Goal: Task Accomplishment & Management: Use online tool/utility

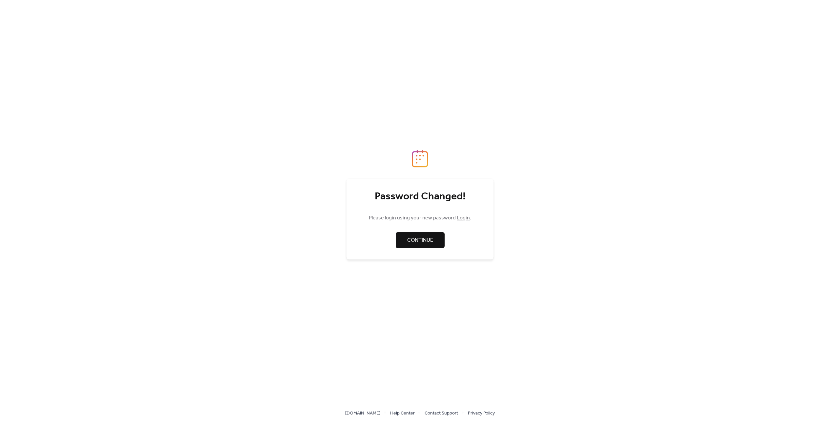
click at [428, 245] on link "Continue" at bounding box center [420, 240] width 49 height 16
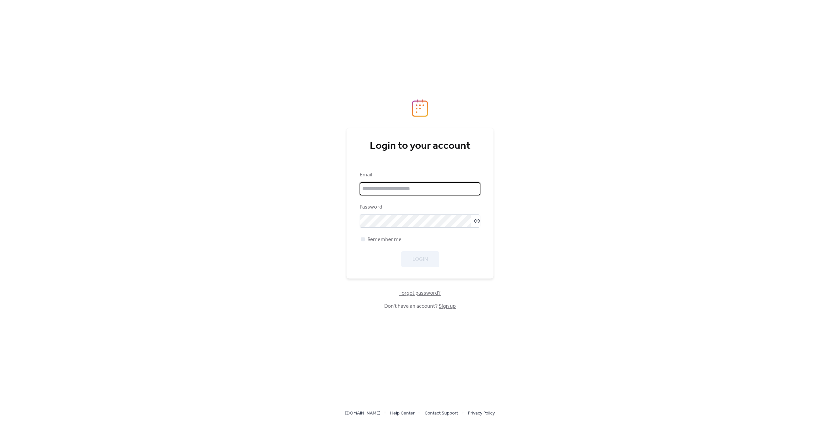
click at [372, 184] on input "email" at bounding box center [420, 188] width 121 height 13
type input "**********"
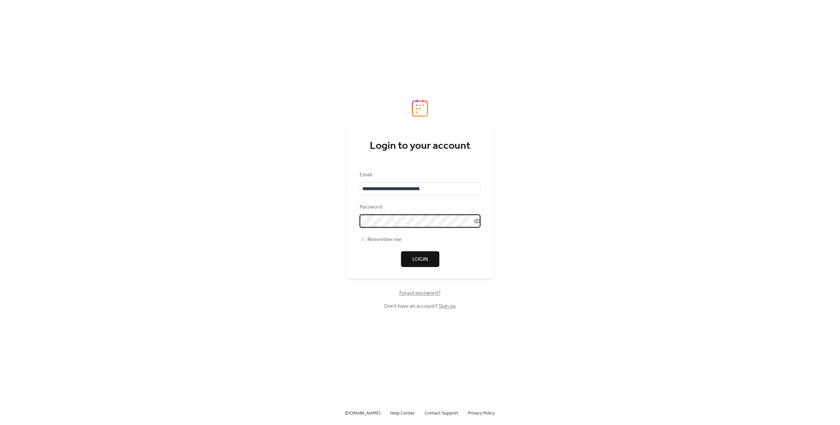
click at [476, 221] on icon at bounding box center [477, 221] width 7 height 7
click at [476, 221] on icon at bounding box center [477, 221] width 6 height 6
click at [383, 239] on span "Remember me" at bounding box center [384, 240] width 34 height 8
click at [417, 259] on span "Login" at bounding box center [419, 259] width 15 height 8
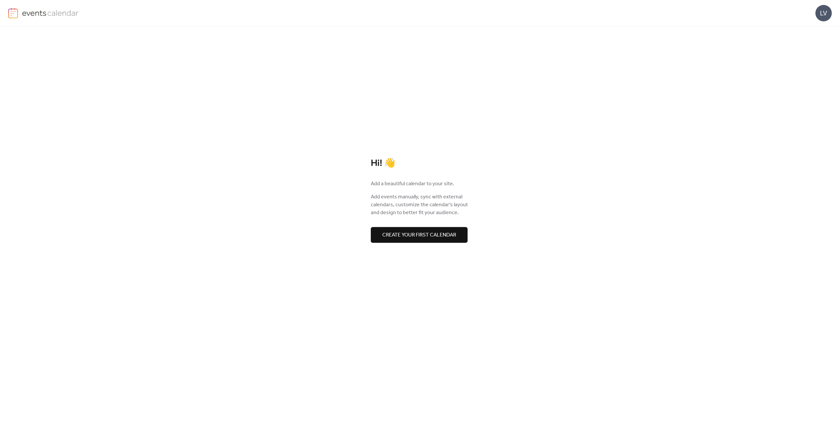
click at [447, 234] on span "Create your first calendar" at bounding box center [419, 235] width 74 height 8
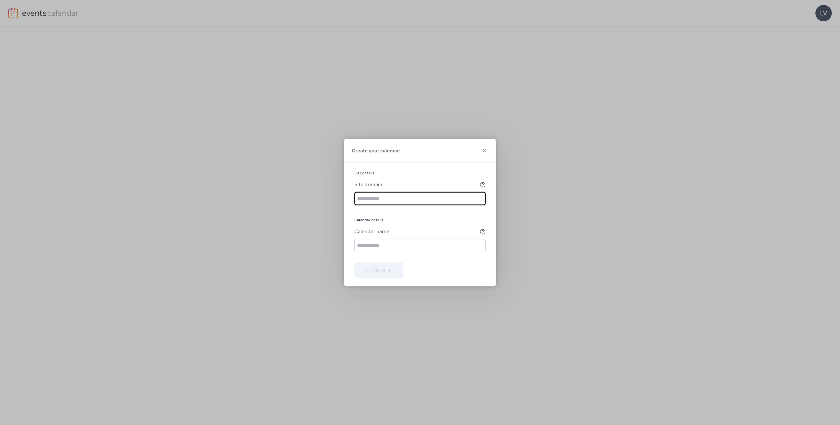
click at [395, 200] on input "text" at bounding box center [419, 198] width 131 height 13
type input "**********"
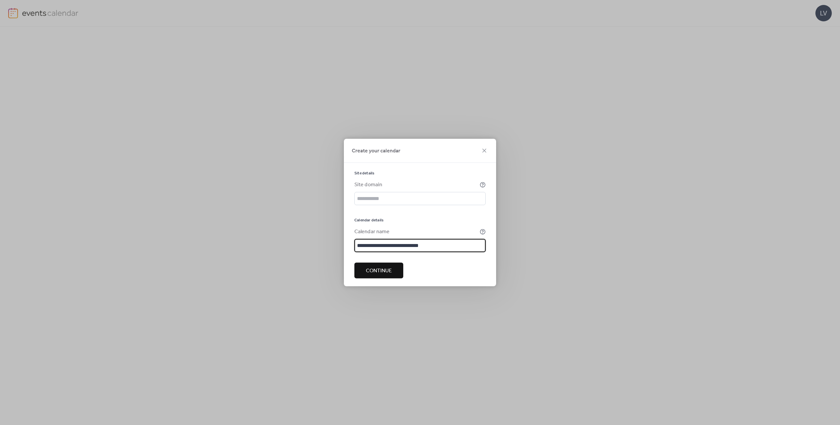
type input "**********"
click at [396, 196] on input "text" at bounding box center [419, 198] width 131 height 13
paste input "**********"
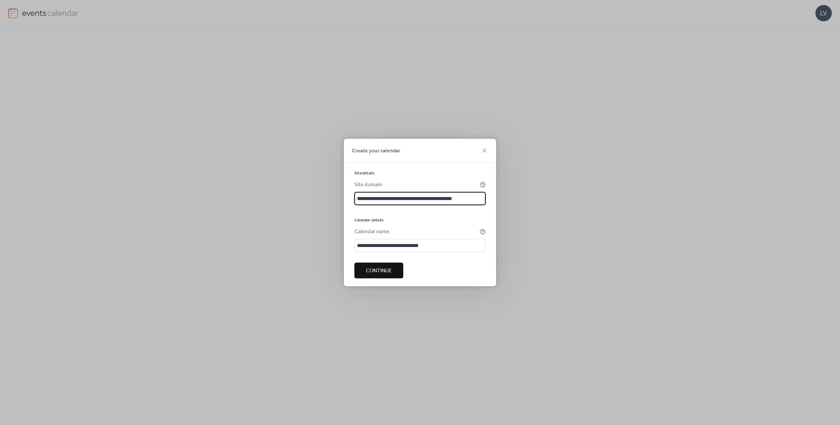
type input "**********"
click at [376, 270] on span "Continue" at bounding box center [379, 271] width 26 height 8
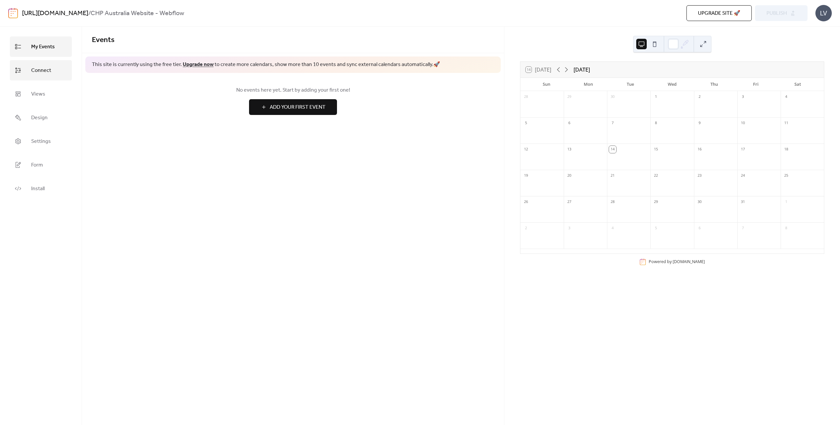
click at [26, 71] on link "Connect" at bounding box center [41, 70] width 62 height 20
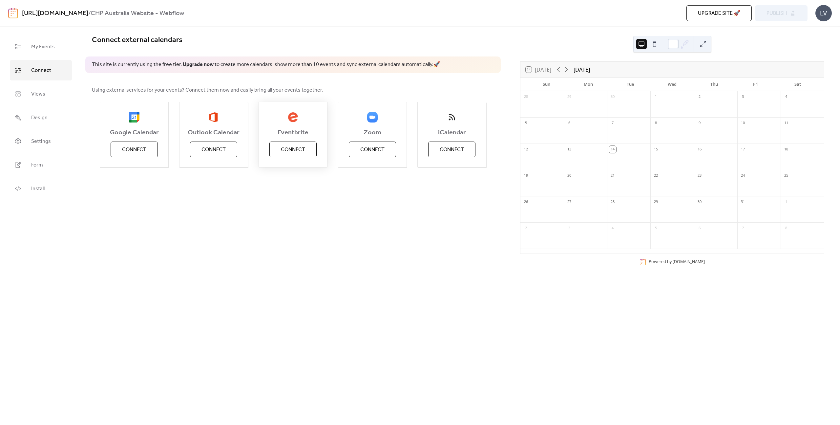
click at [287, 147] on span "Connect" at bounding box center [293, 150] width 24 height 8
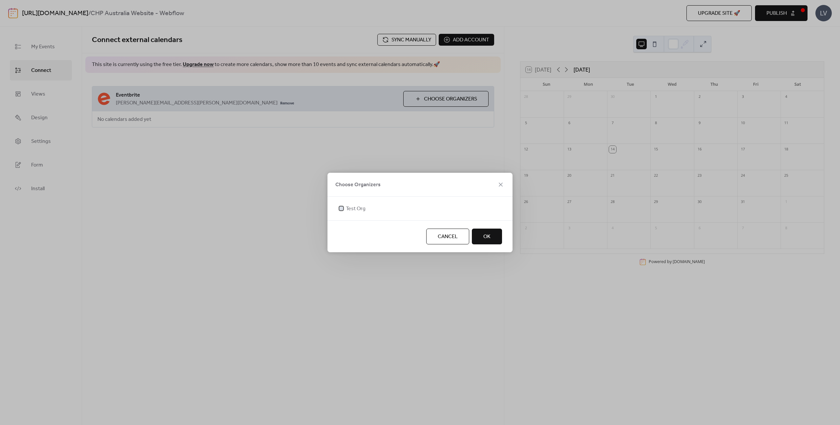
click at [355, 209] on span "Test Org" at bounding box center [356, 209] width 20 height 8
click at [498, 233] on button "OK" at bounding box center [487, 236] width 30 height 16
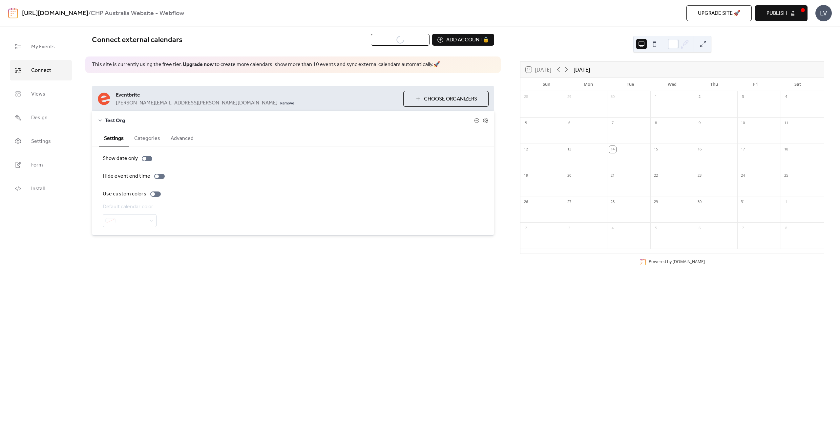
click at [141, 138] on button "Categories" at bounding box center [147, 138] width 36 height 16
click at [115, 140] on button "Settings" at bounding box center [114, 138] width 30 height 16
click at [195, 140] on button "Advanced" at bounding box center [181, 138] width 33 height 16
click at [114, 136] on button "Settings" at bounding box center [114, 138] width 30 height 16
click at [151, 158] on div at bounding box center [147, 158] width 10 height 5
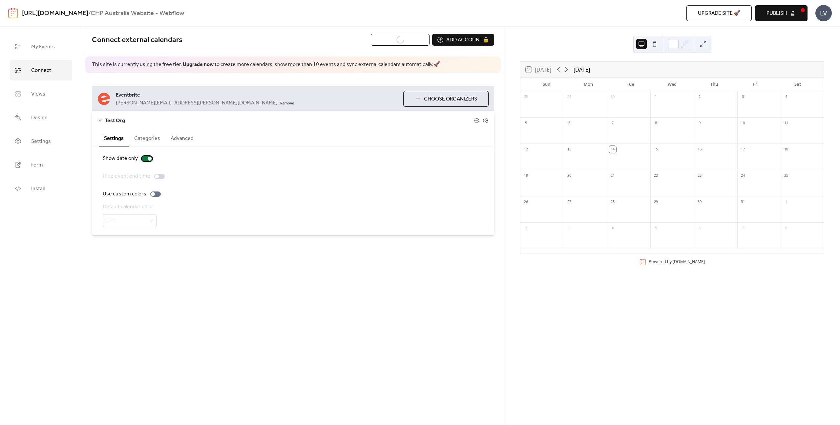
click at [146, 157] on div at bounding box center [147, 158] width 10 height 5
click at [156, 196] on div at bounding box center [155, 193] width 10 height 5
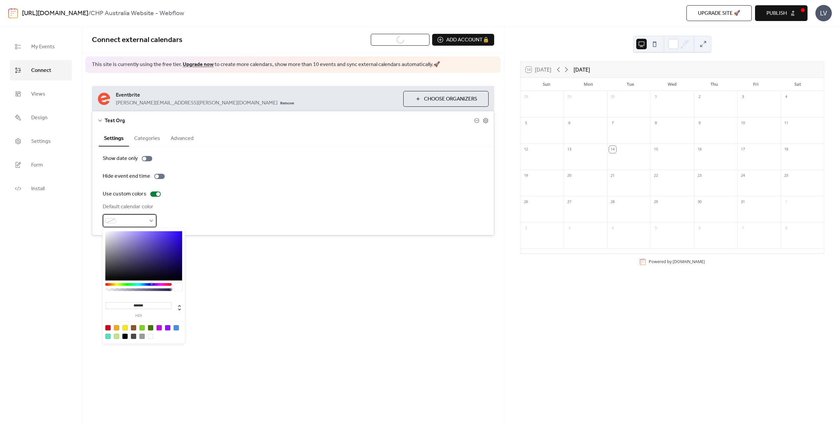
click at [144, 222] on span at bounding box center [132, 221] width 28 height 8
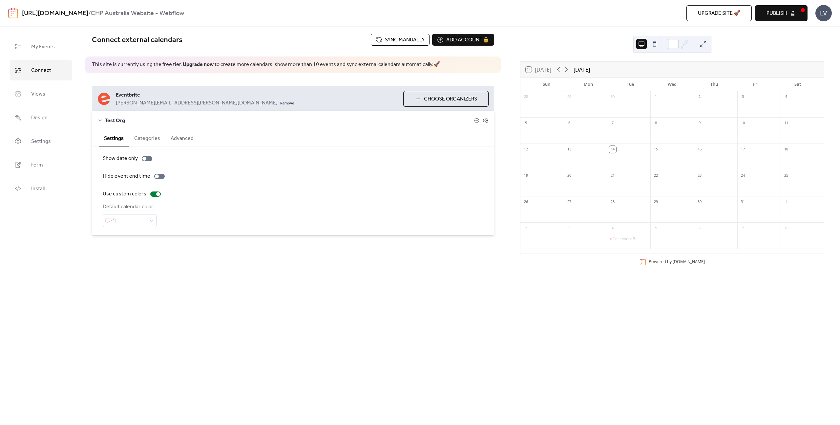
click at [254, 223] on div "Default calendar color" at bounding box center [293, 215] width 381 height 24
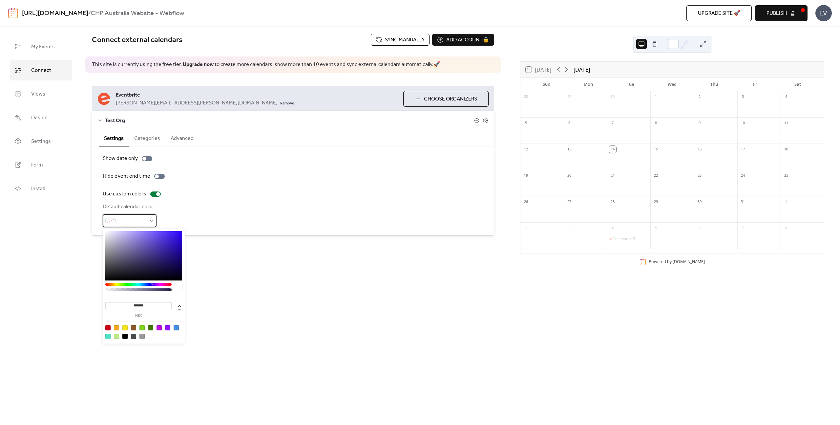
click at [144, 223] on span at bounding box center [132, 221] width 28 height 8
click at [263, 228] on div "Show date only Hide event end time Use custom colors Default calendar color" at bounding box center [293, 191] width 402 height 88
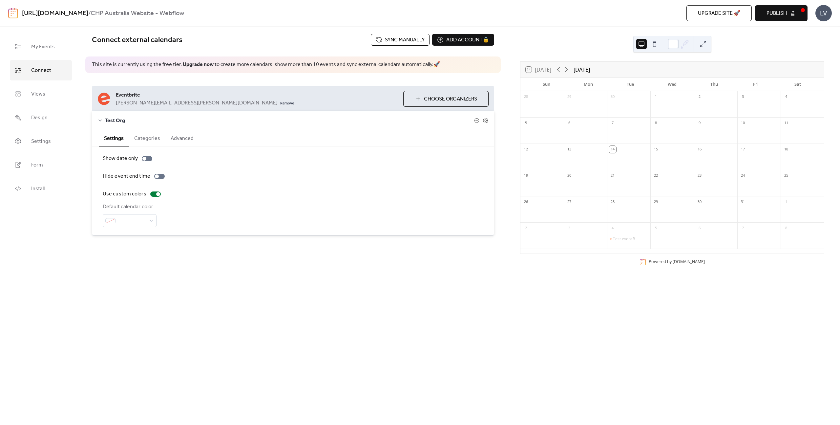
click at [137, 138] on button "Categories" at bounding box center [147, 138] width 36 height 16
click at [181, 138] on button "Advanced" at bounding box center [181, 138] width 33 height 16
click at [433, 100] on span "Choose Organizers" at bounding box center [450, 99] width 53 height 8
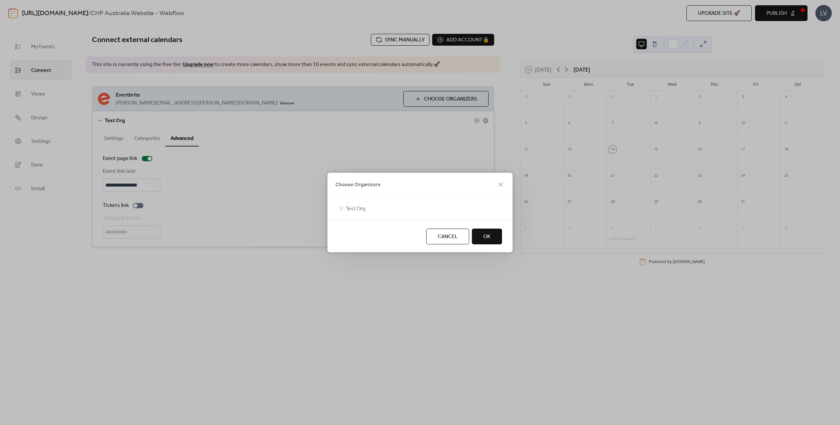
click at [291, 295] on div "Choose Organizers Test Org Cancel OK" at bounding box center [420, 212] width 840 height 425
click at [454, 234] on span "Cancel" at bounding box center [448, 237] width 20 height 8
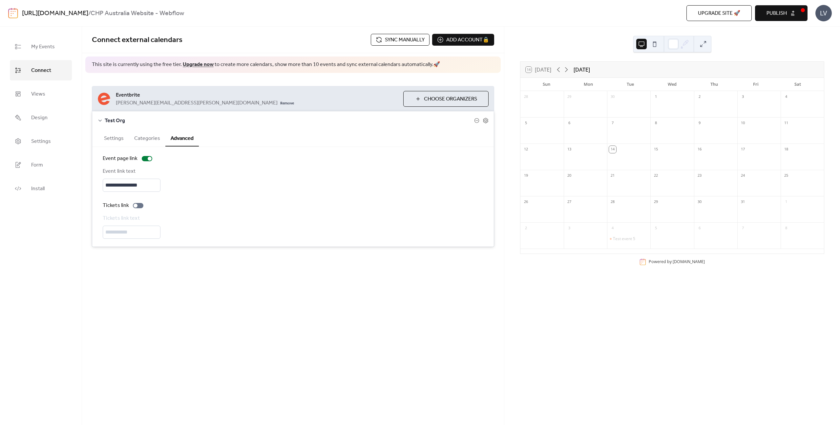
click at [407, 40] on span "Sync manually" at bounding box center [405, 40] width 40 height 8
click at [616, 153] on div "14" at bounding box center [628, 148] width 43 height 10
click at [794, 11] on button "Publish" at bounding box center [781, 13] width 52 height 16
click at [48, 120] on link "Design" at bounding box center [41, 117] width 62 height 20
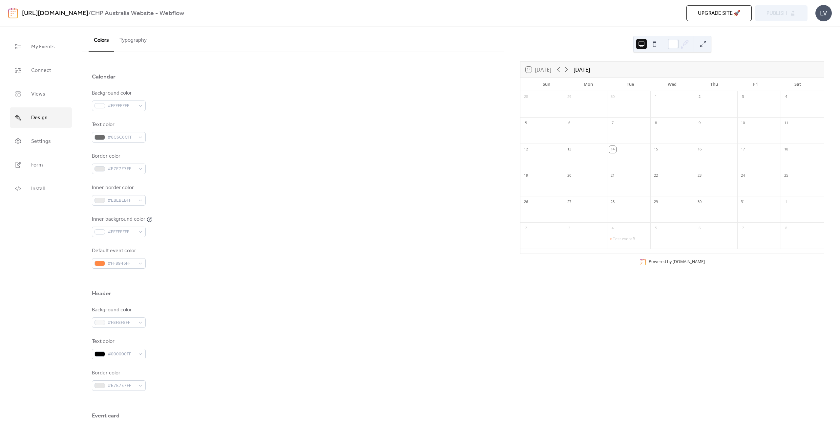
scroll to position [12, 0]
click at [705, 41] on button at bounding box center [703, 44] width 10 height 10
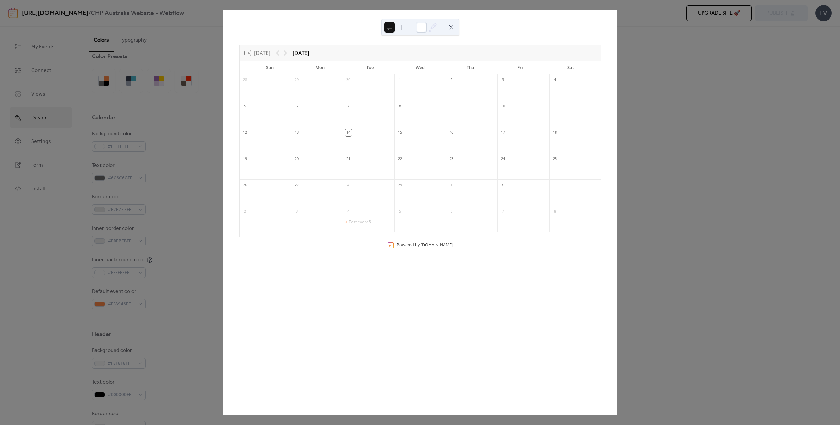
click at [617, 130] on div "14 Today October 2025 Sun Mon Tue Wed Thu Fri Sat 28 29 30 1 2 3 4 5 6 7 8 9 10…" at bounding box center [420, 212] width 394 height 405
click at [223, 162] on div "14 Today October 2025 Sun Mon Tue Wed Thu Fri Sat 28 29 30 1 2 3 4 5 6 7 8 9 10…" at bounding box center [420, 212] width 394 height 405
click at [450, 31] on button at bounding box center [451, 27] width 10 height 10
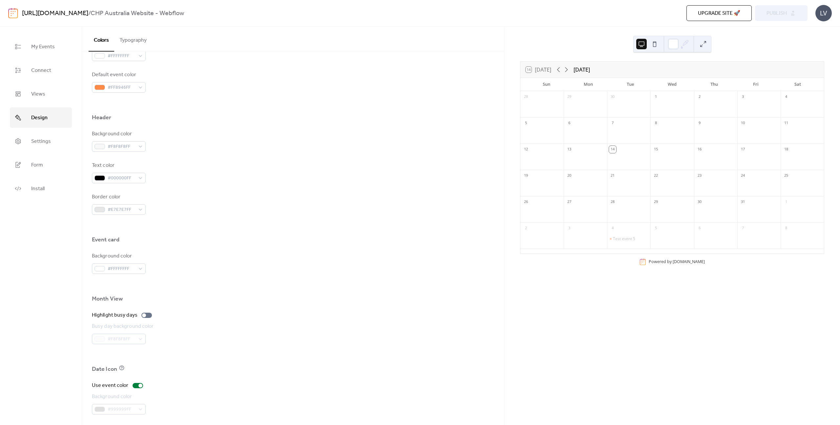
scroll to position [263, 0]
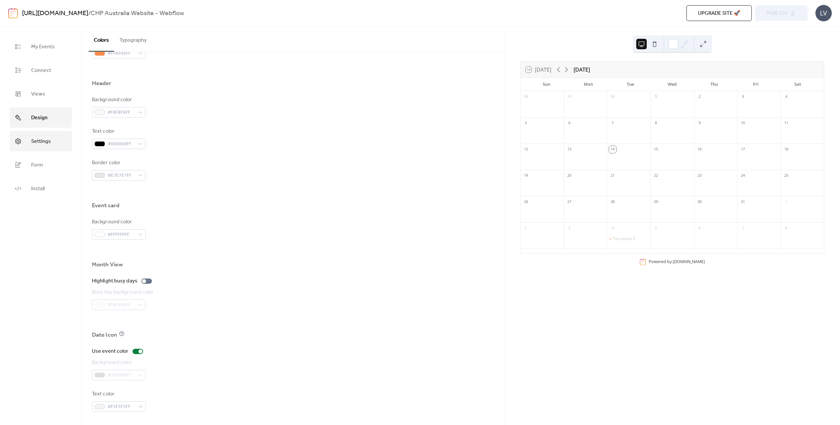
click at [49, 139] on span "Settings" at bounding box center [41, 141] width 20 height 10
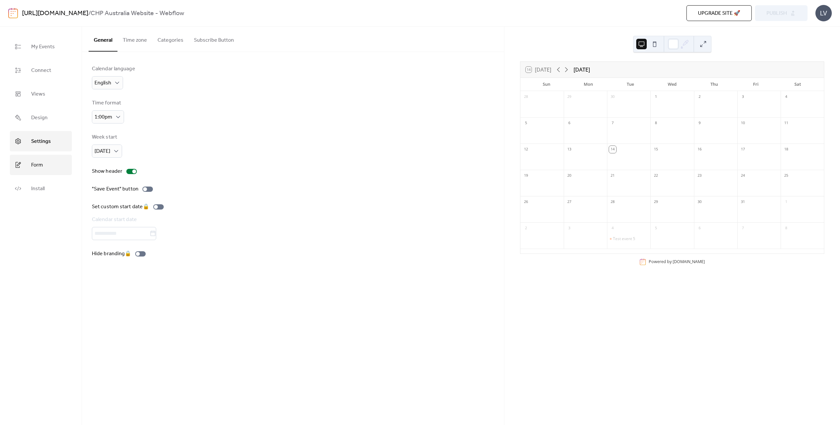
click at [44, 165] on link "Form" at bounding box center [41, 165] width 62 height 20
